Goal: Task Accomplishment & Management: Use online tool/utility

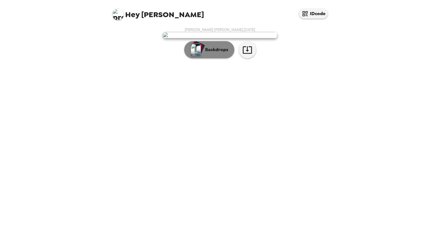
click at [217, 58] on button "Backdrops" at bounding box center [209, 49] width 50 height 17
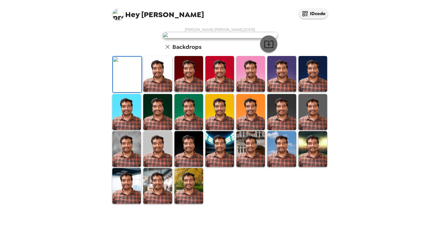
click at [264, 49] on icon "button" at bounding box center [269, 44] width 10 height 10
click at [157, 204] on img at bounding box center [157, 186] width 29 height 36
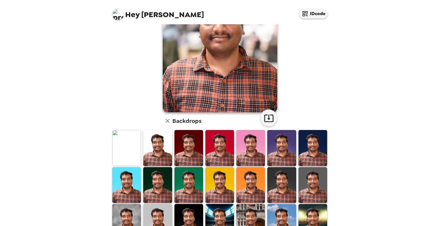
scroll to position [0, 0]
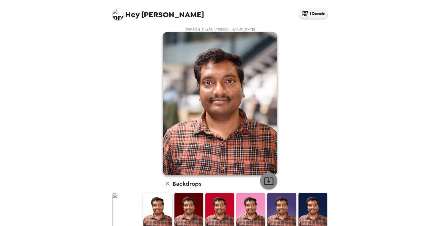
click at [268, 180] on icon "button" at bounding box center [269, 181] width 10 height 10
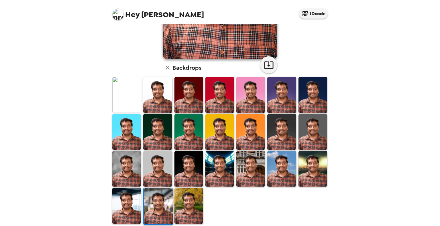
scroll to position [121, 0]
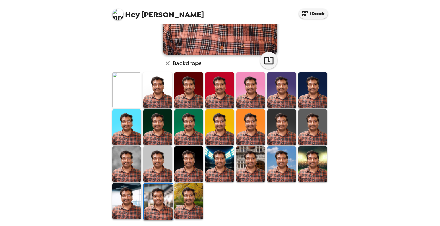
click at [121, 198] on img at bounding box center [126, 201] width 29 height 36
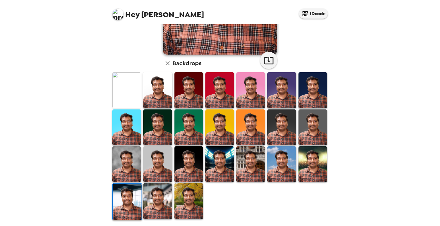
click at [308, 95] on img at bounding box center [312, 90] width 29 height 36
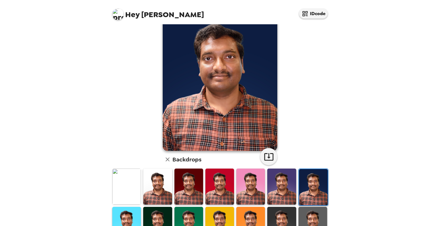
scroll to position [86, 0]
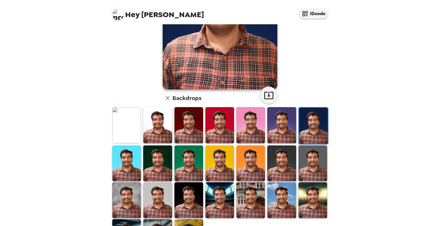
click at [159, 130] on img at bounding box center [157, 125] width 29 height 36
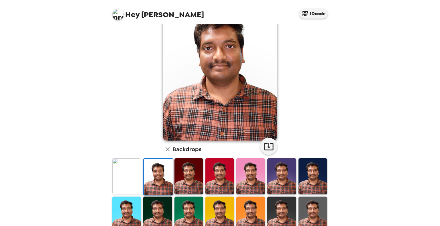
scroll to position [0, 0]
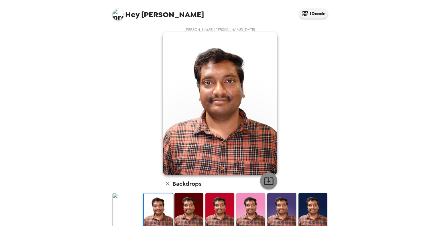
click at [265, 181] on icon "button" at bounding box center [269, 181] width 10 height 10
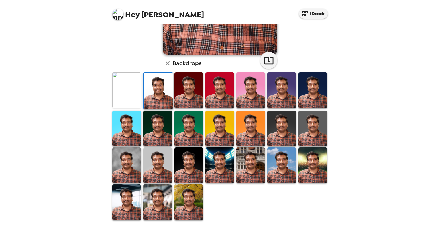
click at [118, 161] on img at bounding box center [126, 166] width 29 height 36
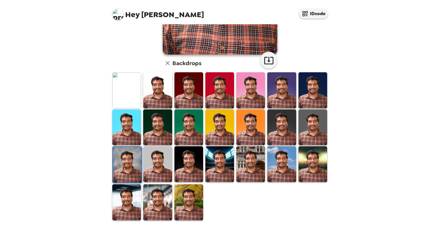
click at [158, 163] on img at bounding box center [157, 165] width 29 height 36
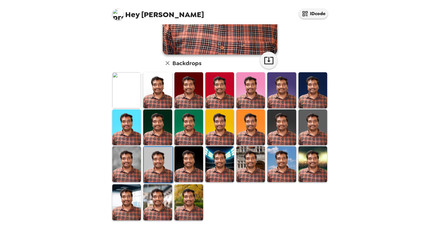
scroll to position [0, 0]
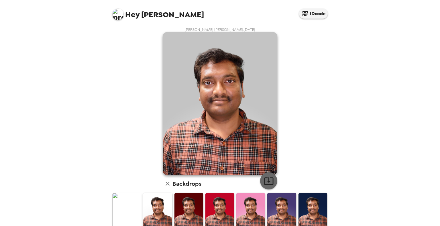
click at [268, 180] on icon "button" at bounding box center [269, 181] width 10 height 10
click at [223, 93] on img at bounding box center [220, 103] width 114 height 143
click at [136, 19] on span "Hey" at bounding box center [132, 14] width 14 height 10
click at [106, 16] on div "Hey [PERSON_NAME] IDcode" at bounding box center [219, 12] width 229 height 24
click at [165, 183] on icon "button" at bounding box center [167, 184] width 7 height 7
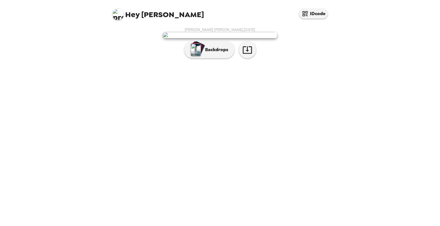
drag, startPoint x: 201, startPoint y: 29, endPoint x: 259, endPoint y: 29, distance: 58.1
click at [258, 29] on div "[PERSON_NAME] [PERSON_NAME] , [DATE] Backdrops" at bounding box center [220, 44] width 218 height 34
